Goal: Communication & Community: Answer question/provide support

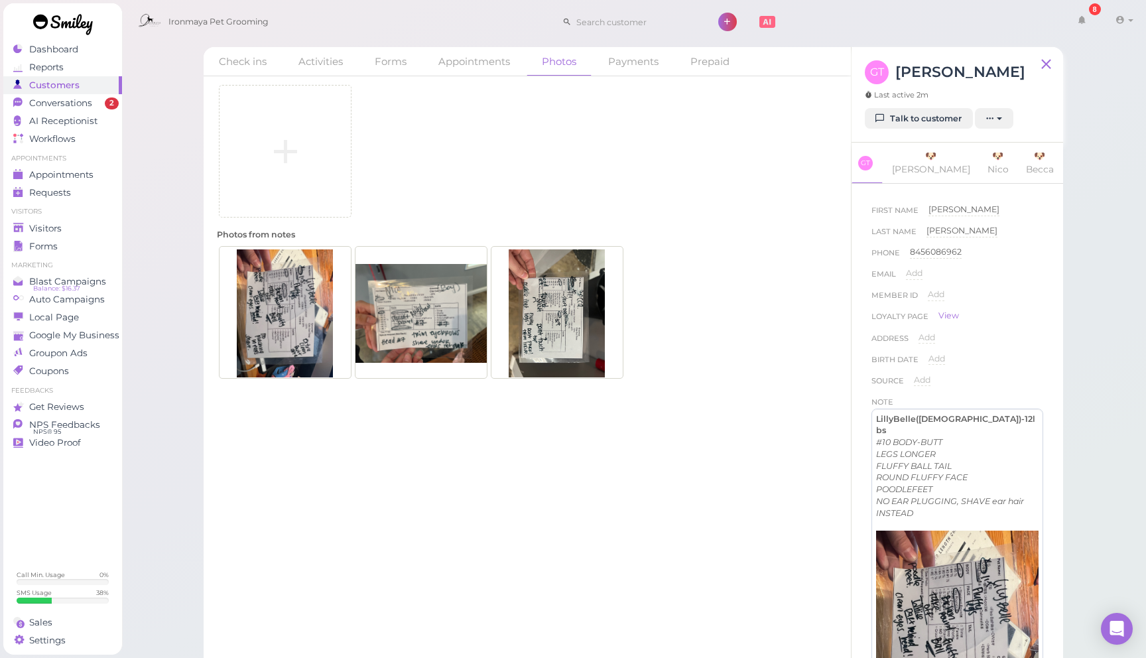
click at [1009, 246] on div "Last Name [PERSON_NAME]" at bounding box center [958, 235] width 172 height 21
click at [746, 237] on div "Photos from notes" at bounding box center [527, 304] width 621 height 151
click at [749, 236] on div "Photos from notes" at bounding box center [527, 304] width 621 height 151
click at [74, 224] on div "Visitors" at bounding box center [61, 228] width 96 height 11
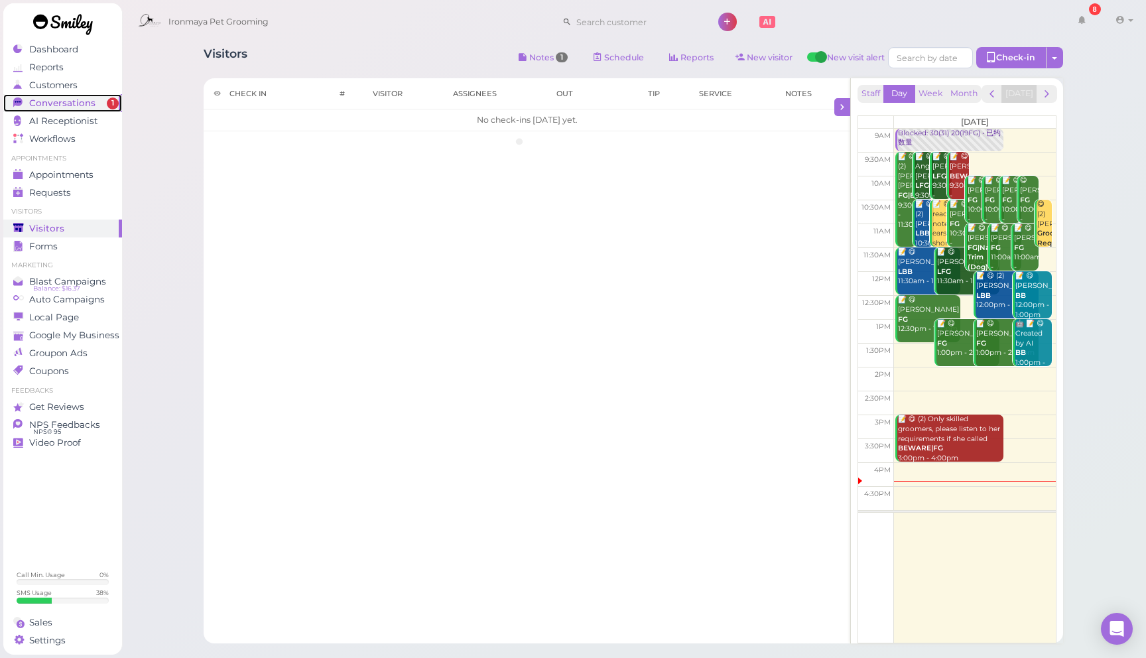
click at [89, 104] on span "Conversations" at bounding box center [62, 103] width 66 height 11
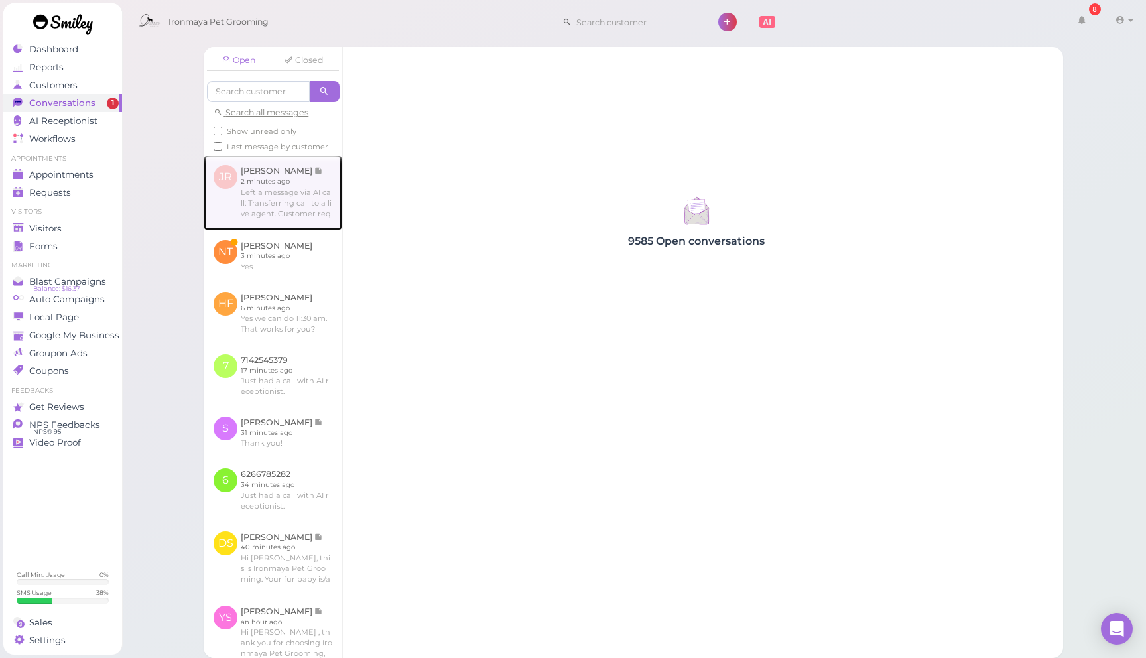
click at [309, 206] on link at bounding box center [273, 192] width 139 height 74
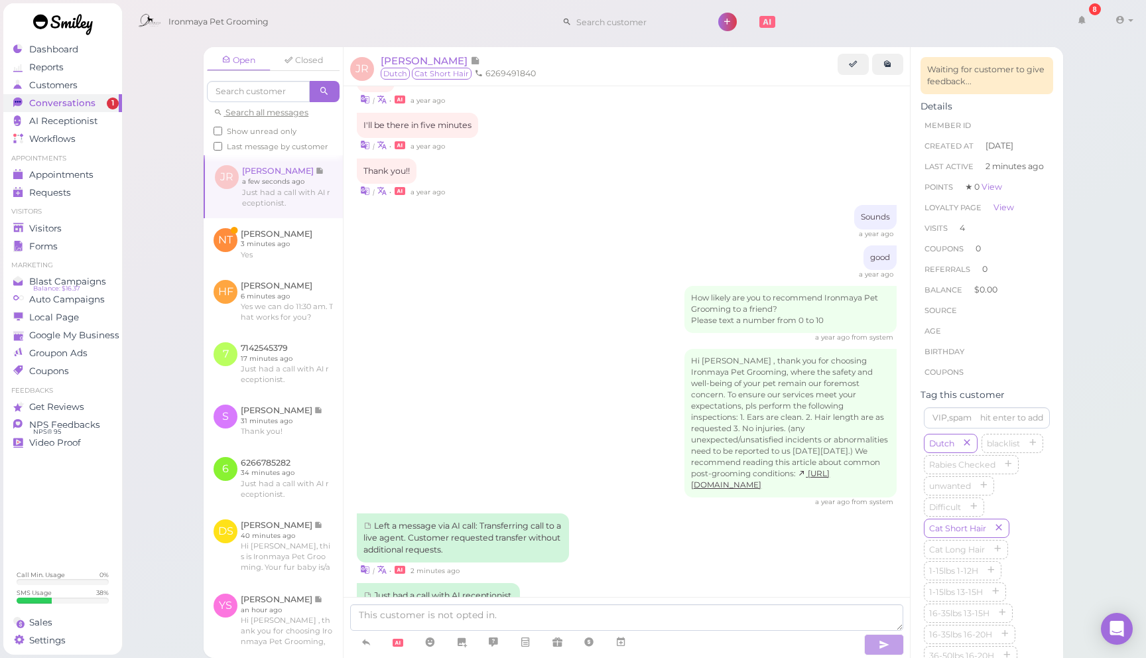
scroll to position [1793, 0]
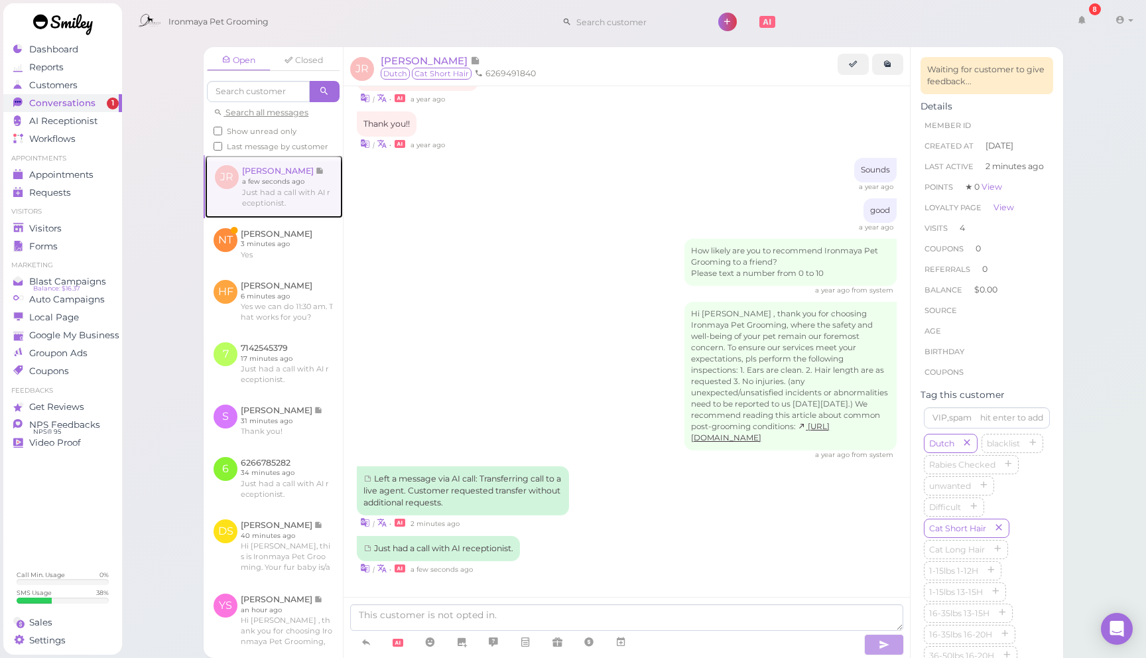
click at [293, 186] on link at bounding box center [274, 186] width 138 height 62
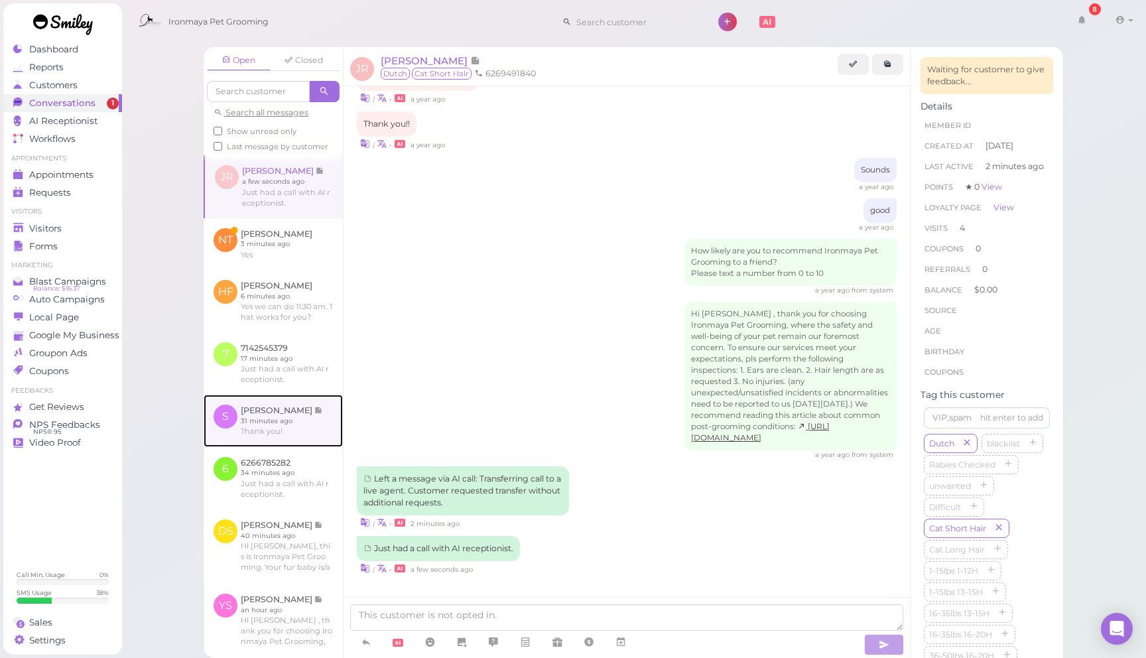
click at [282, 425] on link at bounding box center [273, 421] width 139 height 52
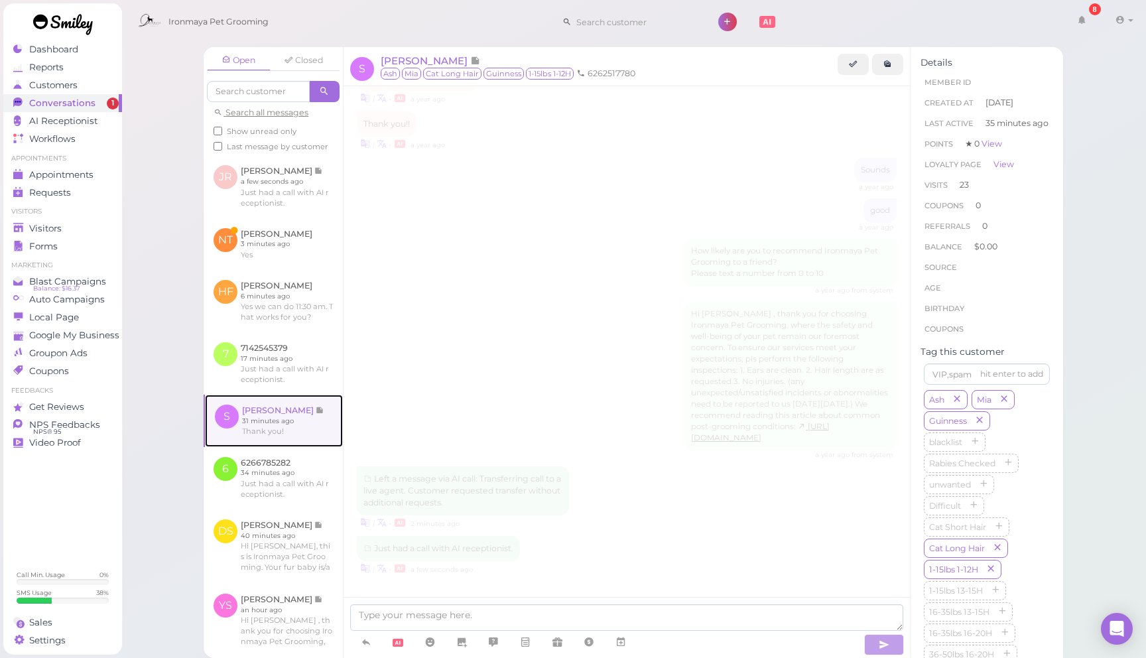
scroll to position [1342, 0]
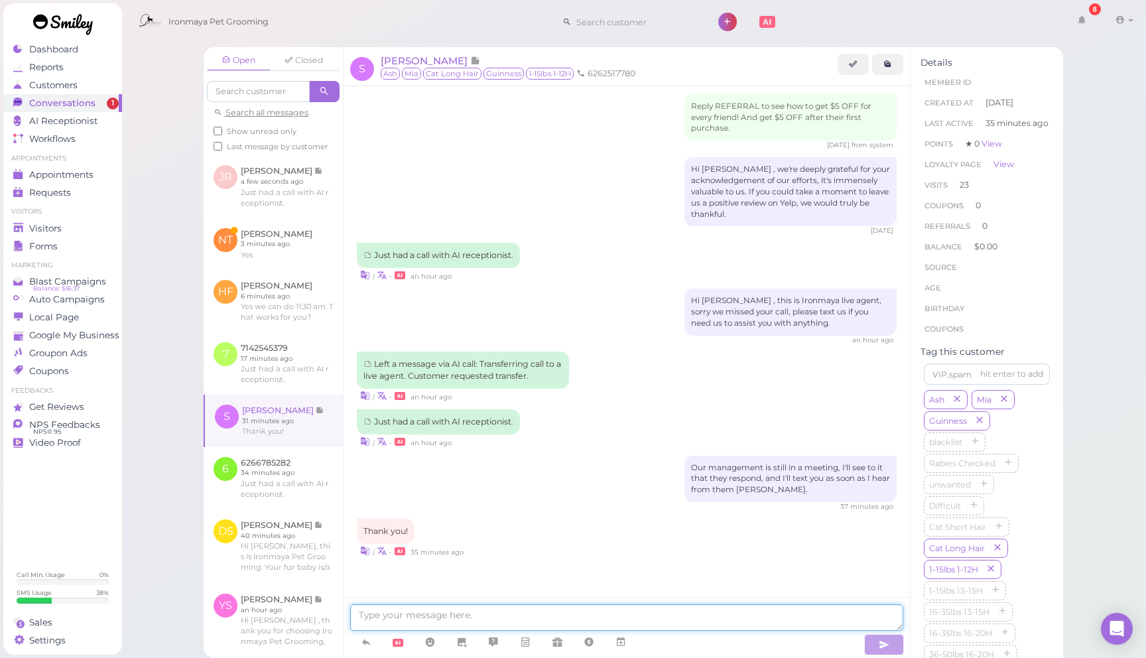
click at [614, 620] on textarea at bounding box center [626, 617] width 553 height 27
paste textarea "Lorem, I’d sit ametcon ad [Eli Seddoeiu Temp Inci], utl E’do magnaali enim admi…"
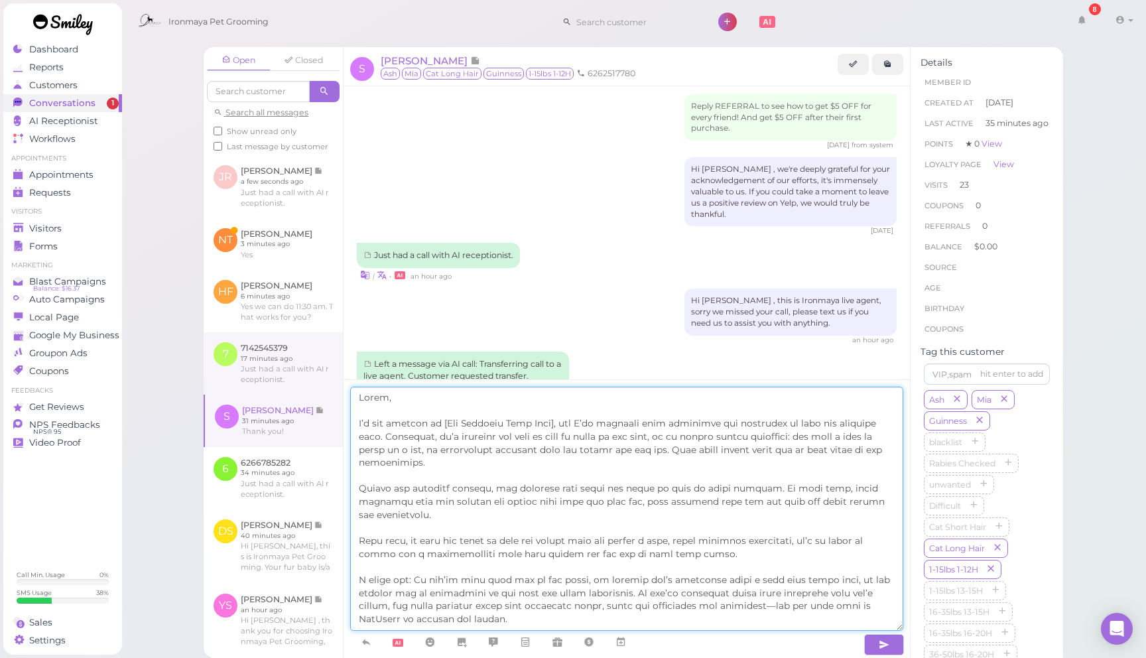
drag, startPoint x: 618, startPoint y: 424, endPoint x: 245, endPoint y: 384, distance: 375.0
click at [244, 384] on div "Open Closed Search all messages Show unread only Last message by customer JR [P…" at bounding box center [634, 352] width 860 height 611
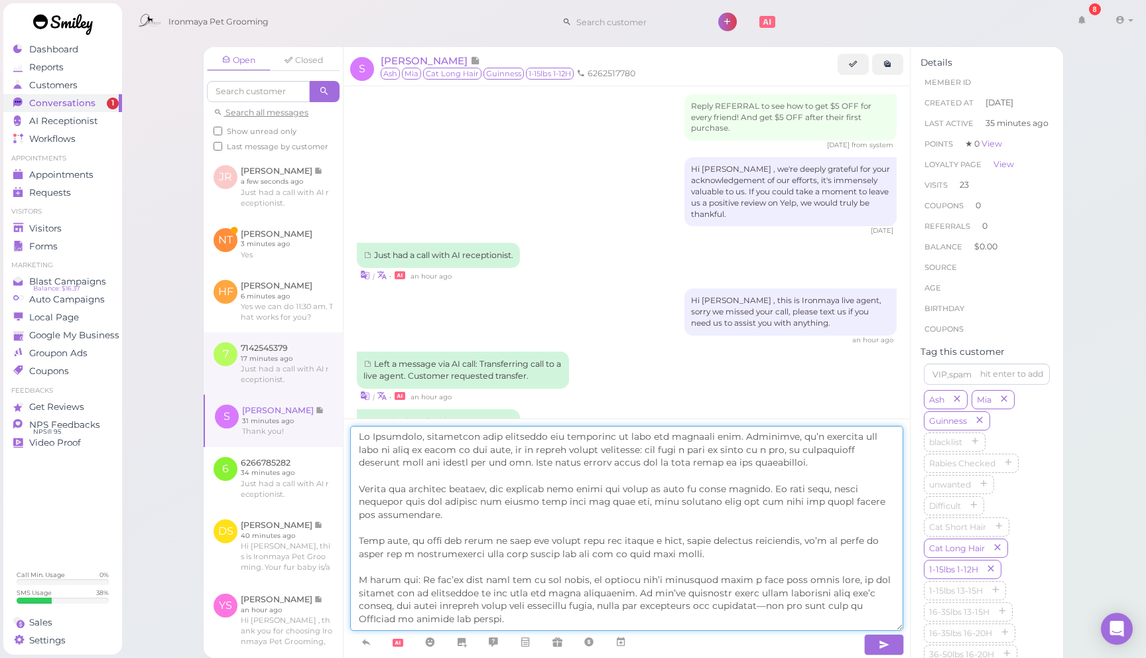
type textarea "Lo Ipsumdolo, si ametcons adip elitseddo eiu temporinc ut labo etd magnaali eni…"
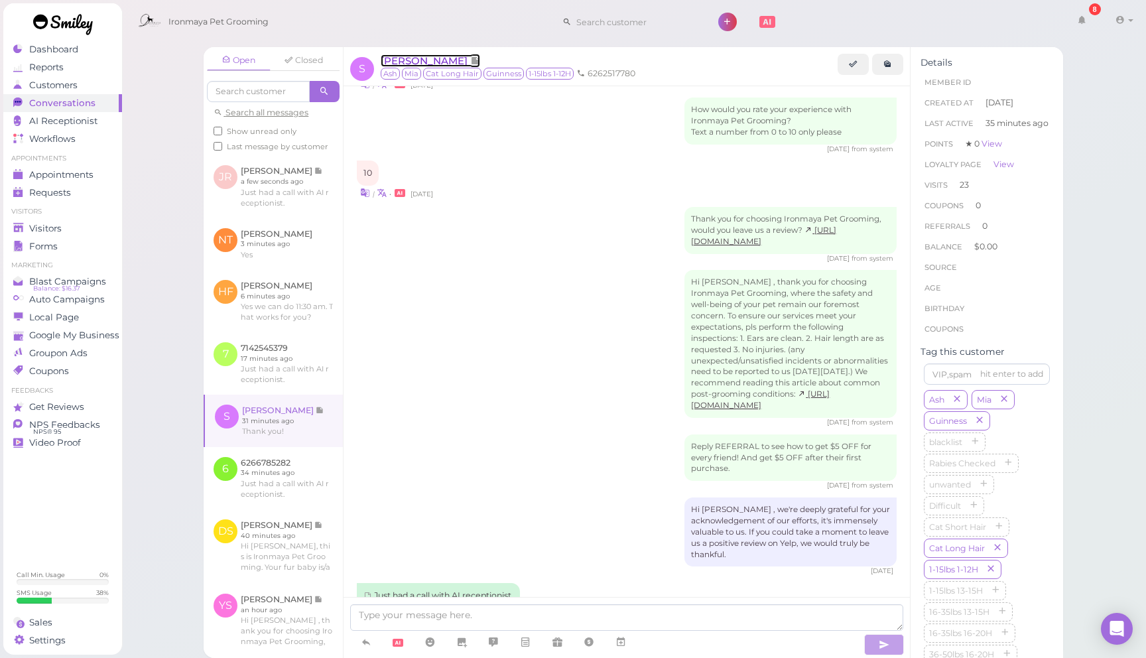
scroll to position [990, 0]
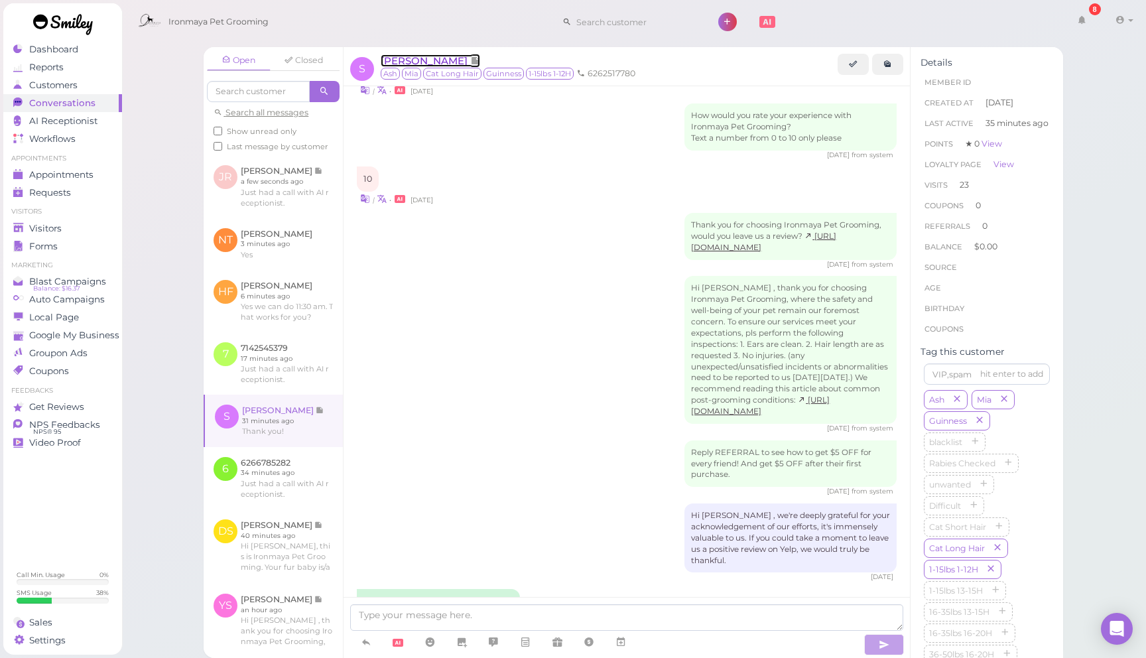
click at [460, 61] on span "[PERSON_NAME]" at bounding box center [426, 60] width 90 height 13
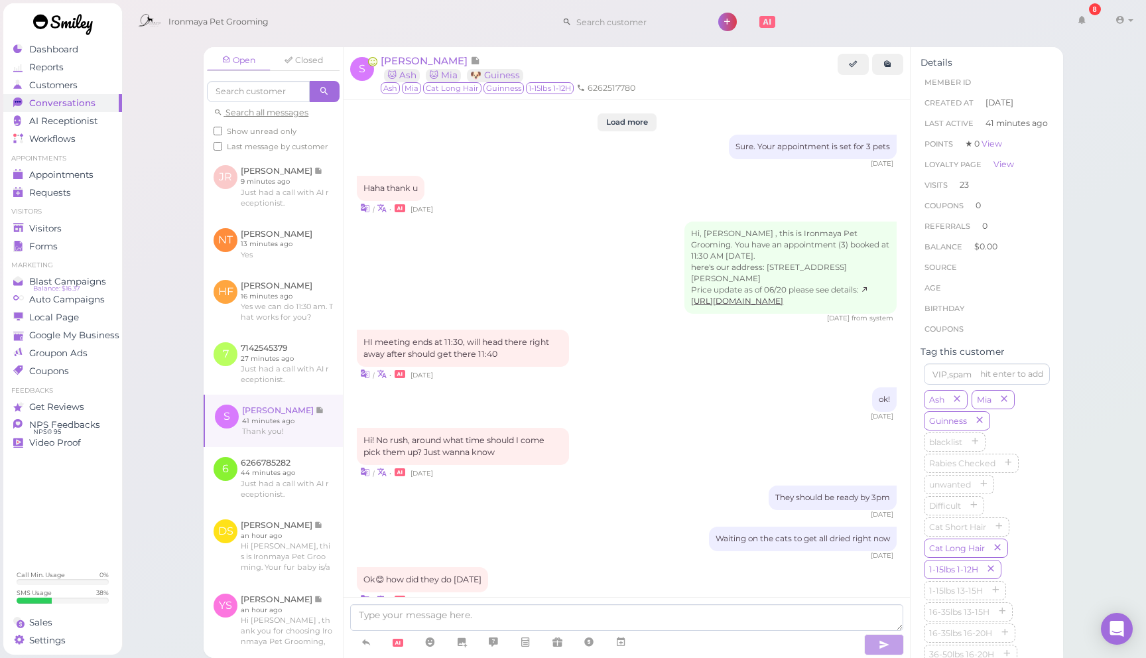
scroll to position [1342, 0]
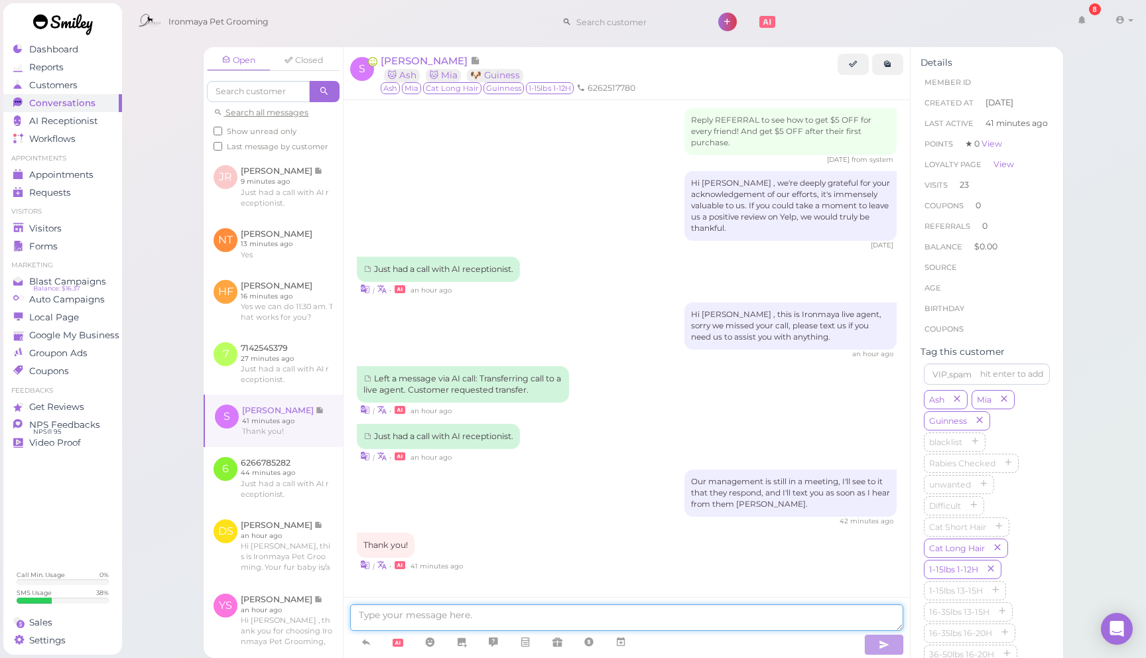
click at [521, 613] on textarea at bounding box center [626, 617] width 553 height 27
paste textarea "Lo Ipsumdolo, Sitam con adi elitsed doei temporin utla et. Do magn aliq enimadm…"
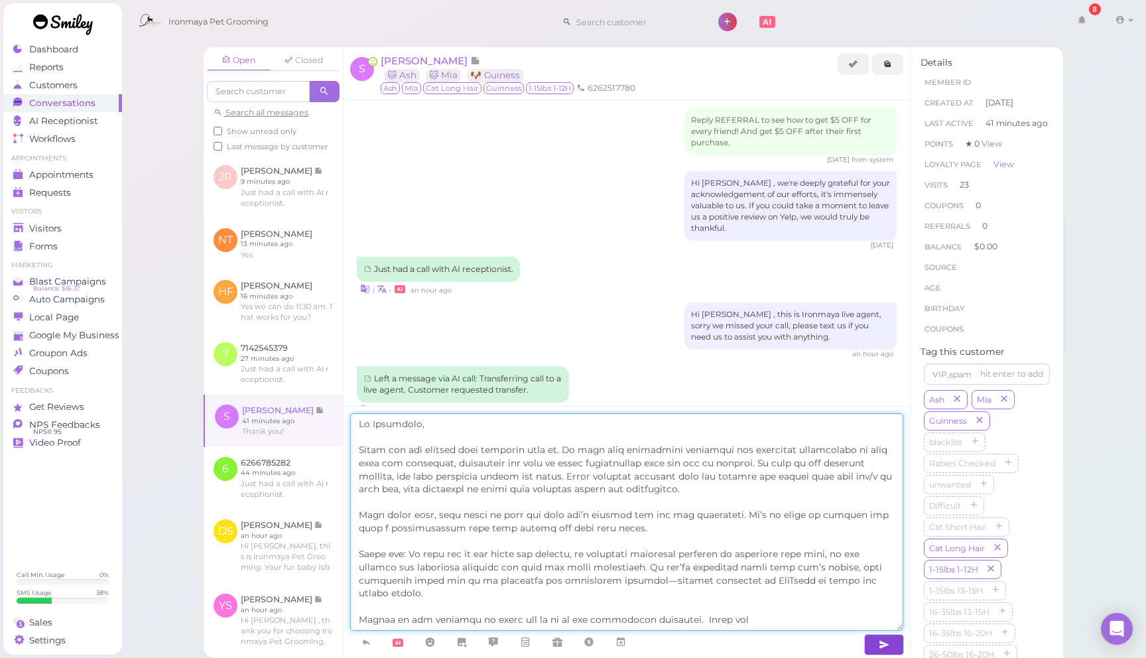
type textarea "Lo Ipsumdolo, Sitam con adi elitsed doei temporin utla et. Do magn aliq enimadm…"
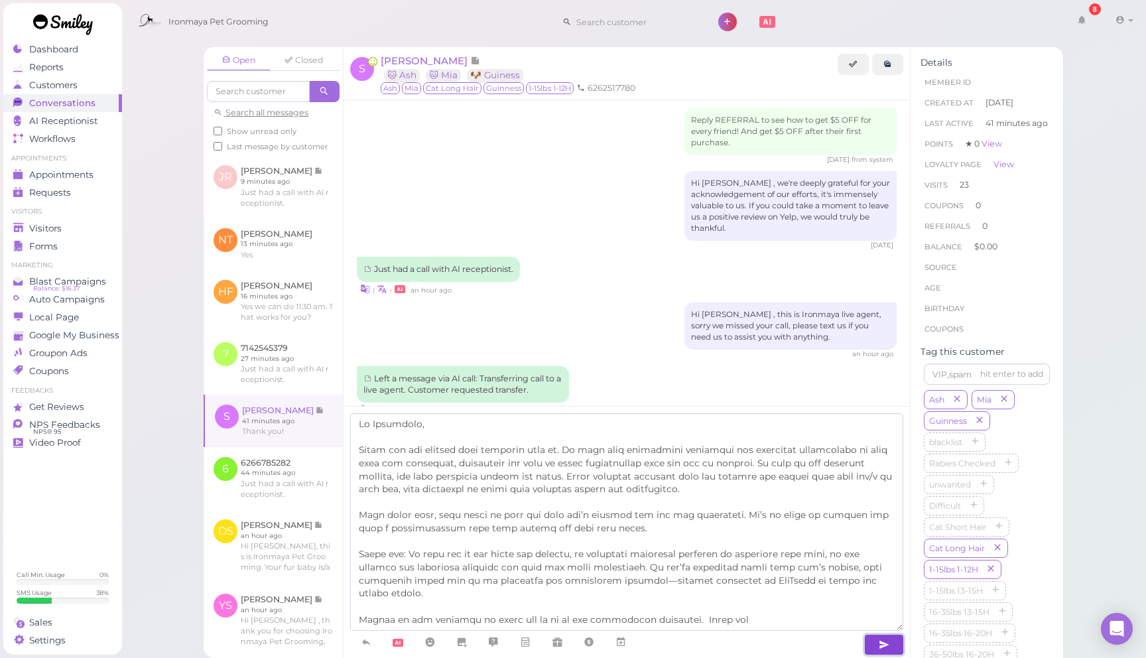
click at [880, 644] on icon "button" at bounding box center [884, 644] width 11 height 13
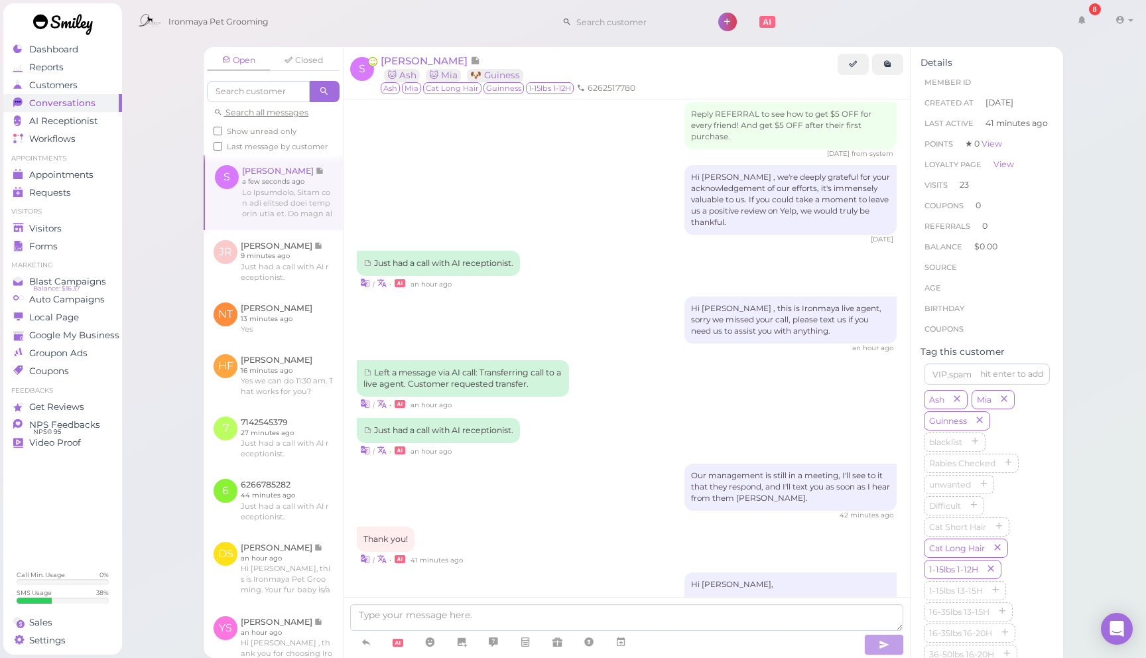
scroll to position [1666, 0]
